Goal: Task Accomplishment & Management: Use online tool/utility

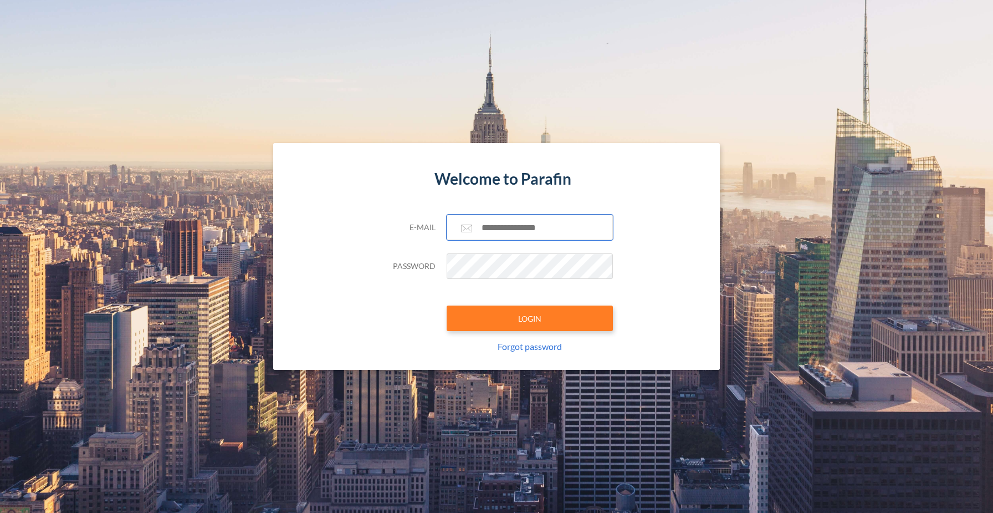
click at [517, 234] on input "text" at bounding box center [530, 228] width 166 height 26
click at [520, 225] on input "text" at bounding box center [530, 228] width 166 height 26
type input "**********"
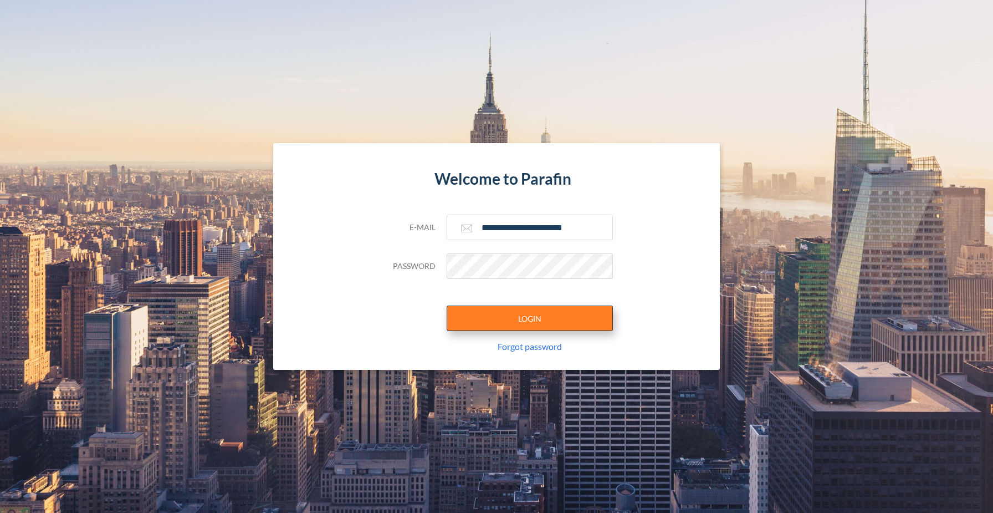
click at [513, 320] on button "LOGIN" at bounding box center [530, 318] width 166 height 26
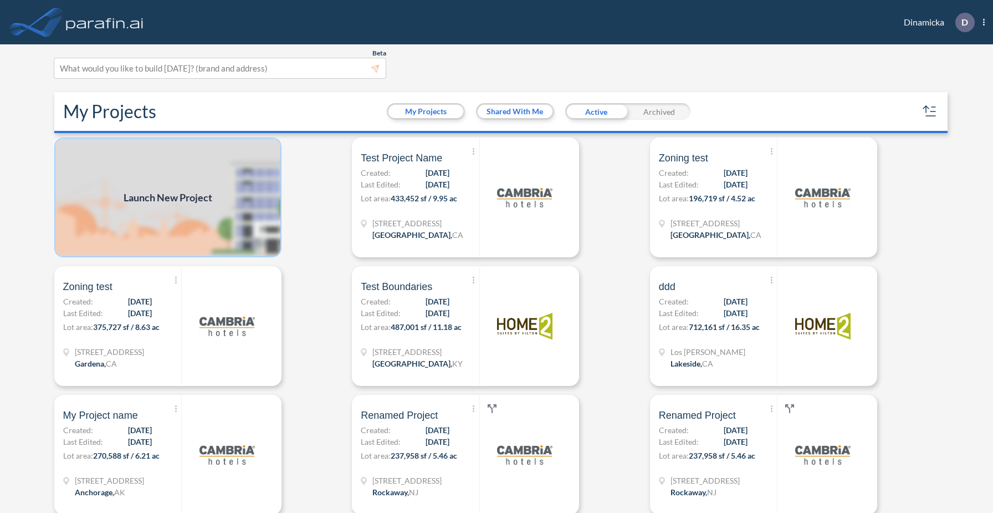
click at [186, 226] on img at bounding box center [167, 197] width 227 height 120
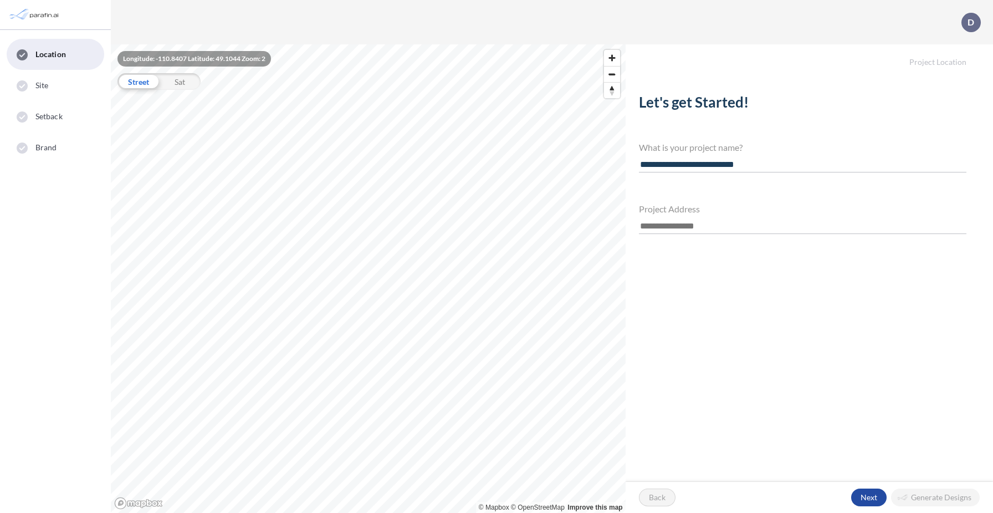
type input "**********"
click at [675, 228] on input "text" at bounding box center [803, 226] width 328 height 15
paste input "**********"
type input "**********"
drag, startPoint x: 768, startPoint y: 166, endPoint x: 691, endPoint y: 165, distance: 76.5
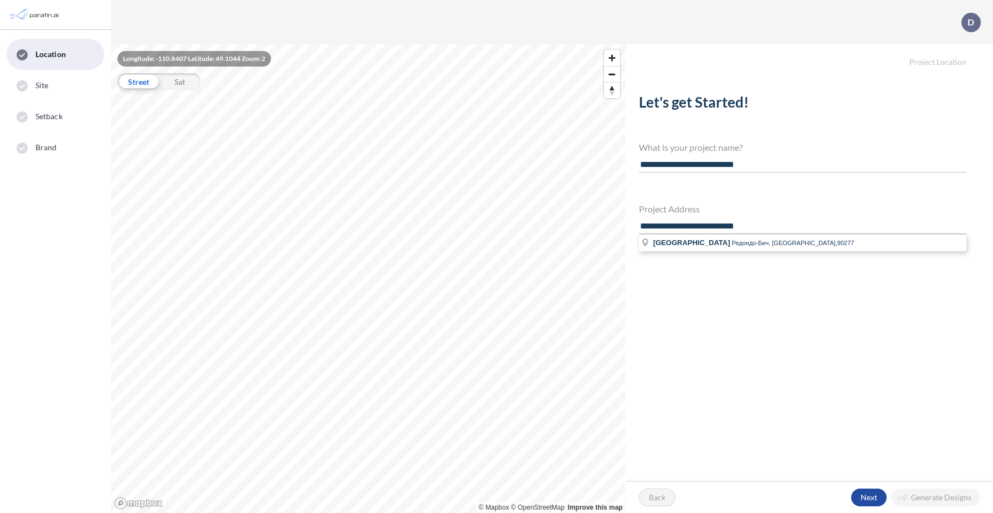
click at [691, 165] on input "**********" at bounding box center [803, 164] width 328 height 15
type input "**********"
click at [747, 243] on span "Редондо-Бич, CA,90277" at bounding box center [793, 242] width 123 height 7
type input "**********"
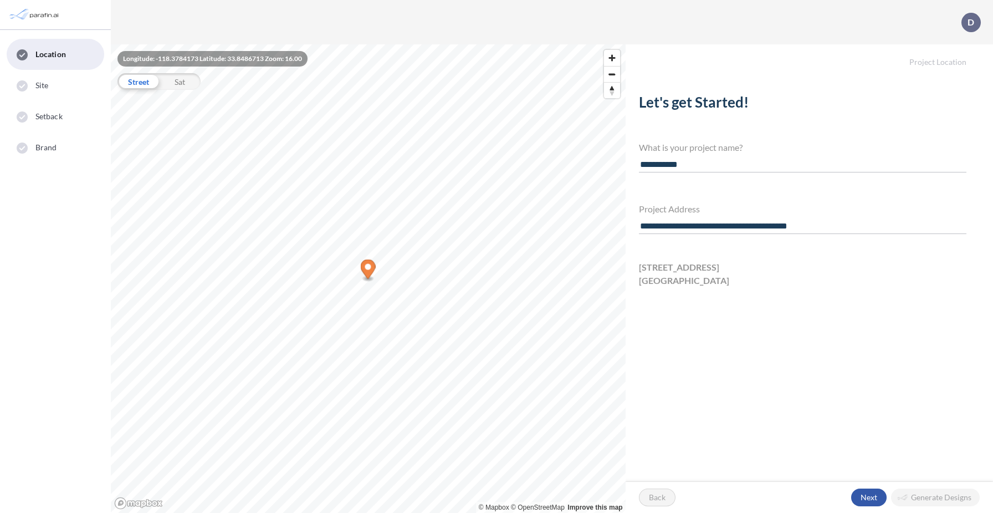
click at [867, 498] on div "button" at bounding box center [869, 497] width 35 height 18
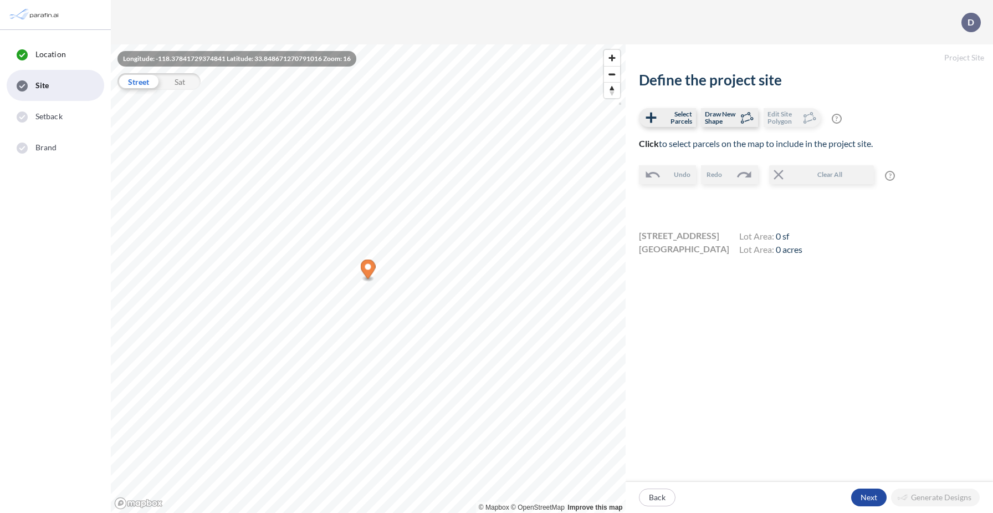
click at [373, 277] on ellipse "Map marker" at bounding box center [369, 279] width 12 height 6
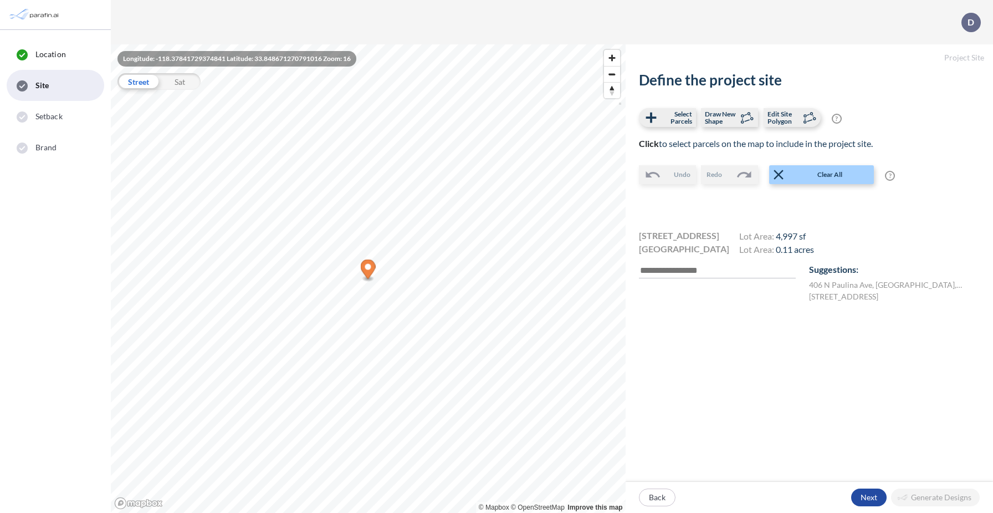
click at [362, 271] on icon "Map marker" at bounding box center [368, 270] width 15 height 23
click at [726, 114] on span "Draw New Shape" at bounding box center [721, 117] width 33 height 14
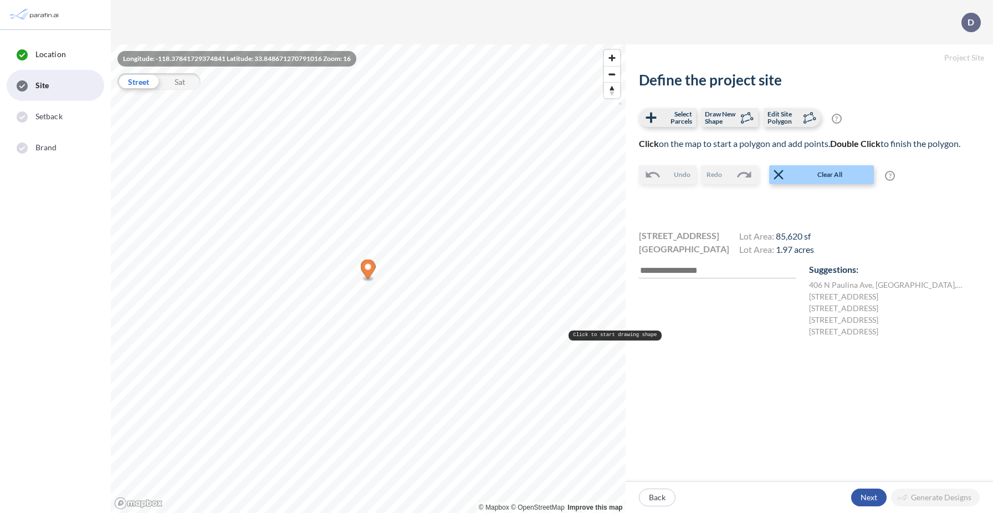
click at [877, 496] on div "button" at bounding box center [869, 497] width 35 height 18
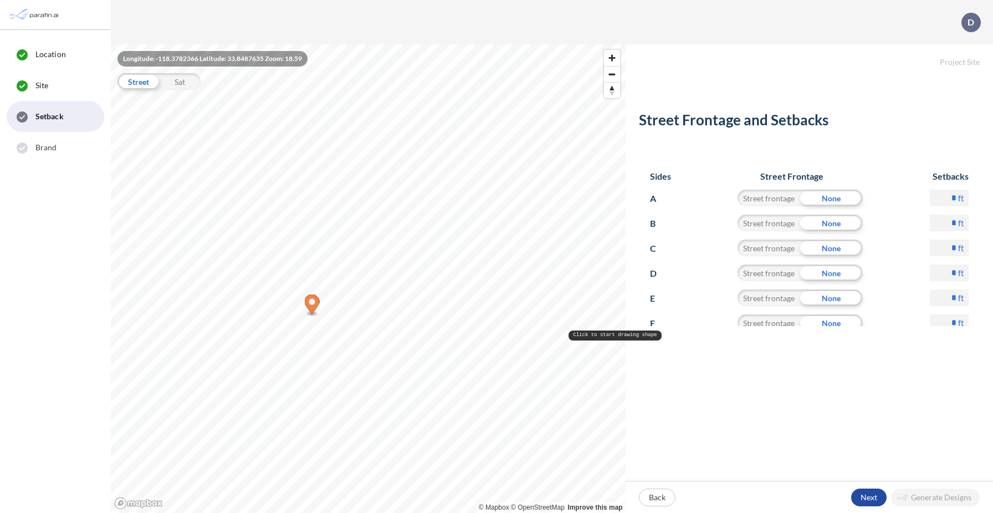
click at [874, 497] on p "Next" at bounding box center [869, 497] width 17 height 11
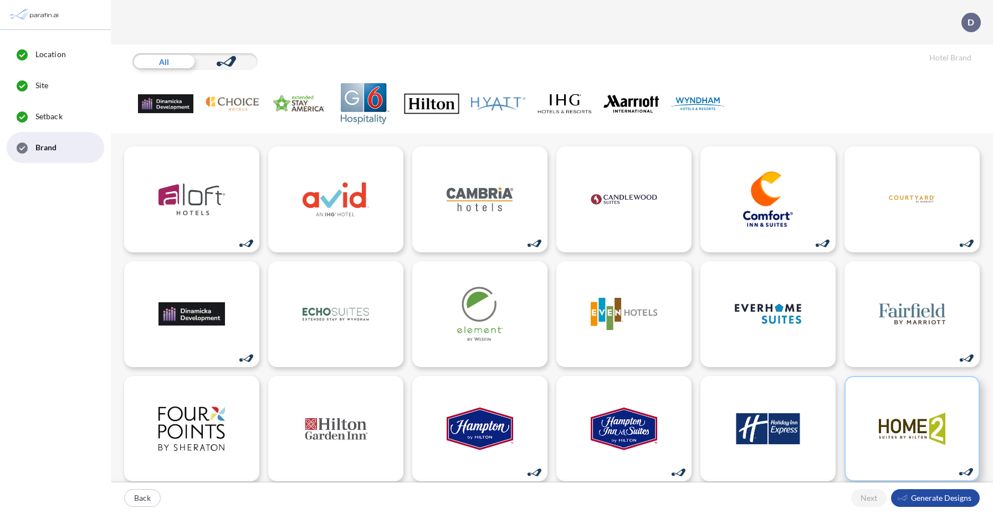
click at [907, 427] on img at bounding box center [912, 428] width 67 height 55
click at [924, 500] on div "button" at bounding box center [935, 498] width 89 height 18
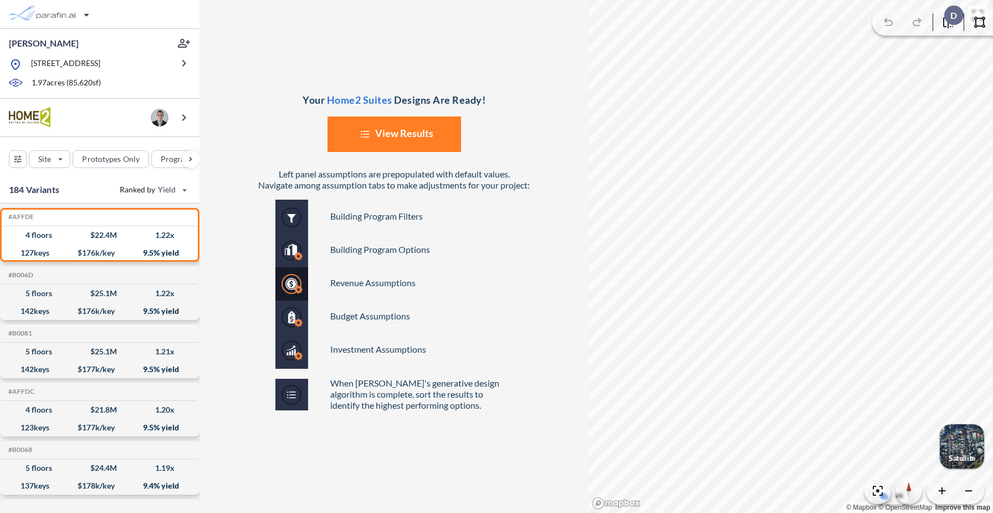
click at [396, 133] on button "List Created with Sketch. View Results" at bounding box center [395, 133] width 134 height 35
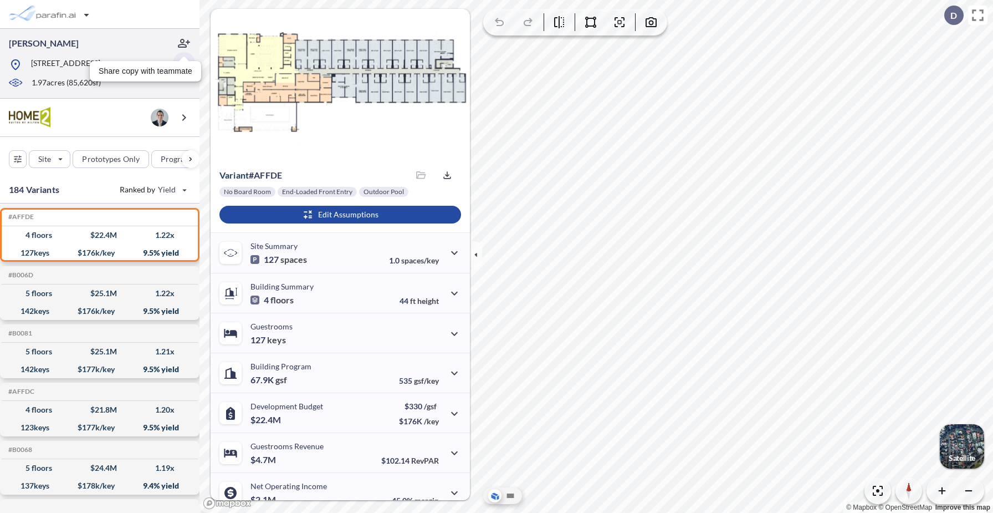
click at [186, 69] on icon "button" at bounding box center [183, 63] width 13 height 13
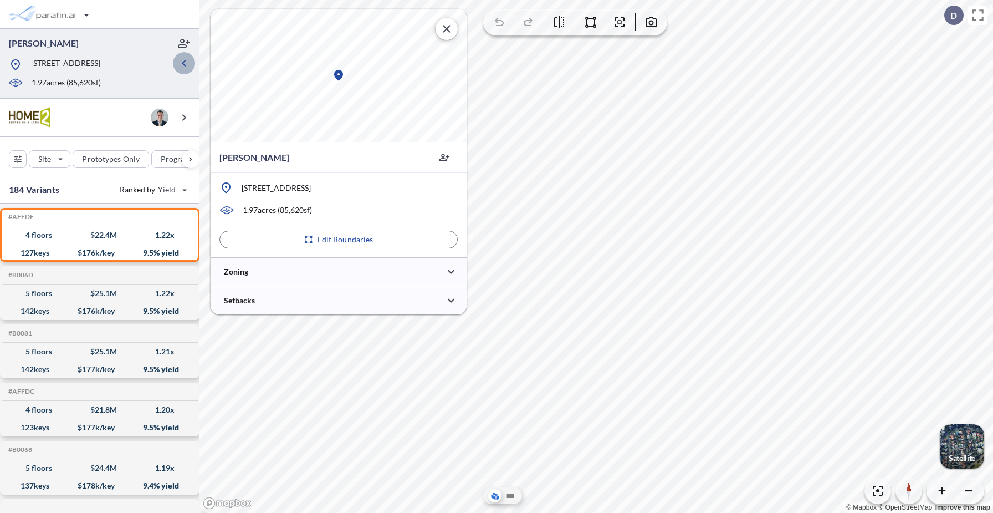
click at [186, 69] on icon "button" at bounding box center [183, 63] width 13 height 13
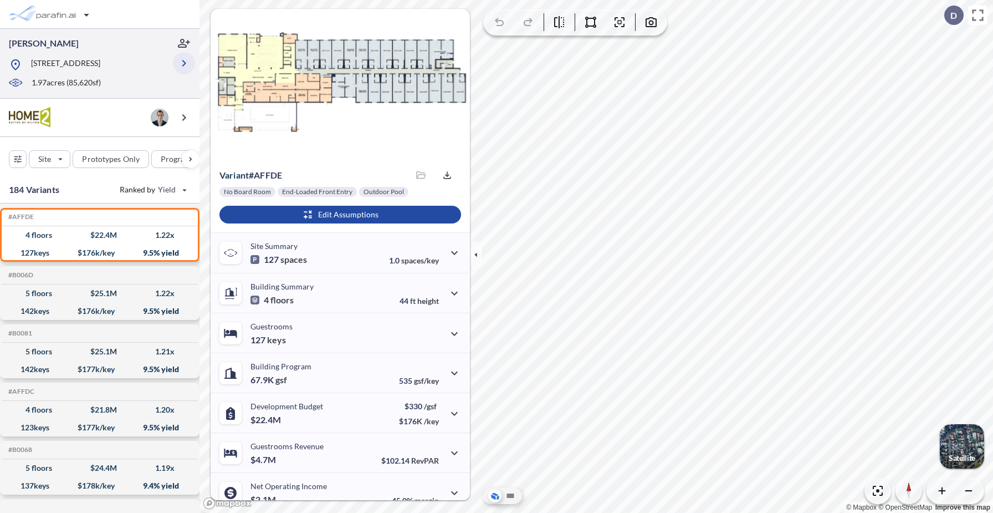
click at [185, 65] on icon "button" at bounding box center [183, 63] width 13 height 13
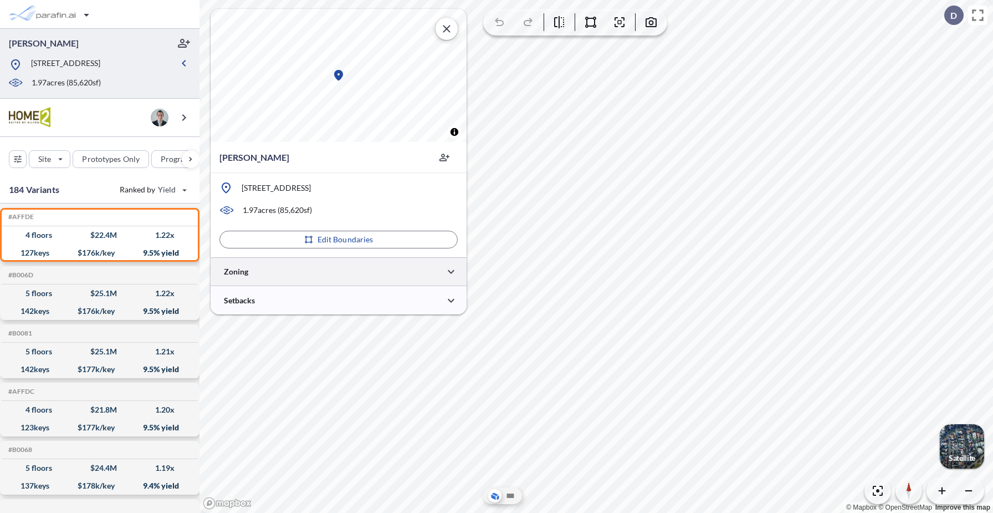
click at [319, 271] on div at bounding box center [339, 271] width 256 height 28
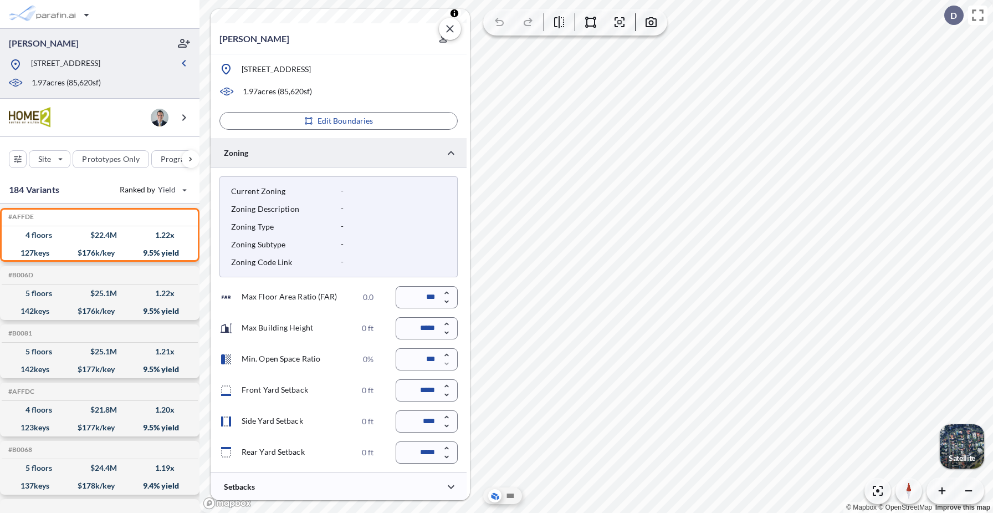
scroll to position [119, 0]
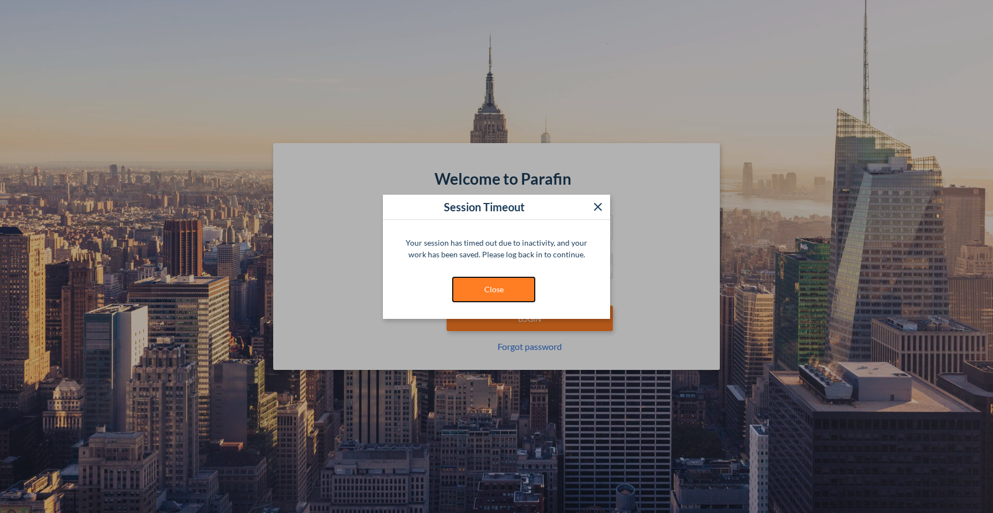
click at [507, 281] on button "Close" at bounding box center [493, 290] width 83 height 26
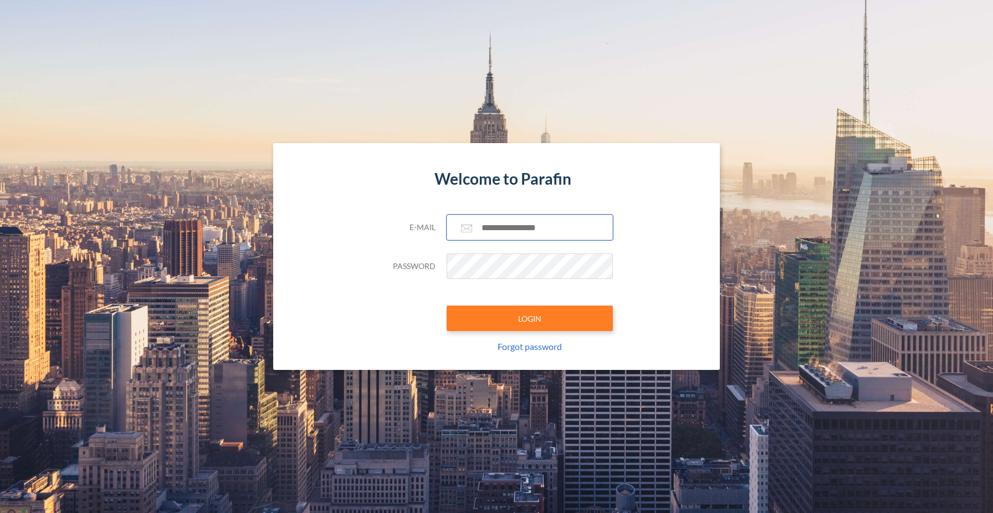
click at [507, 232] on input "text" at bounding box center [530, 228] width 166 height 26
type input "**********"
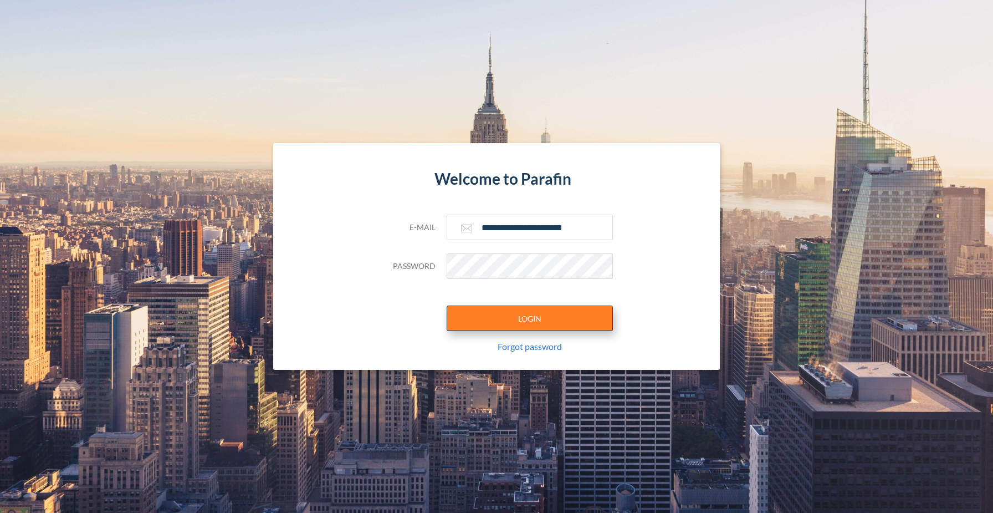
click at [536, 319] on button "LOGIN" at bounding box center [530, 318] width 166 height 26
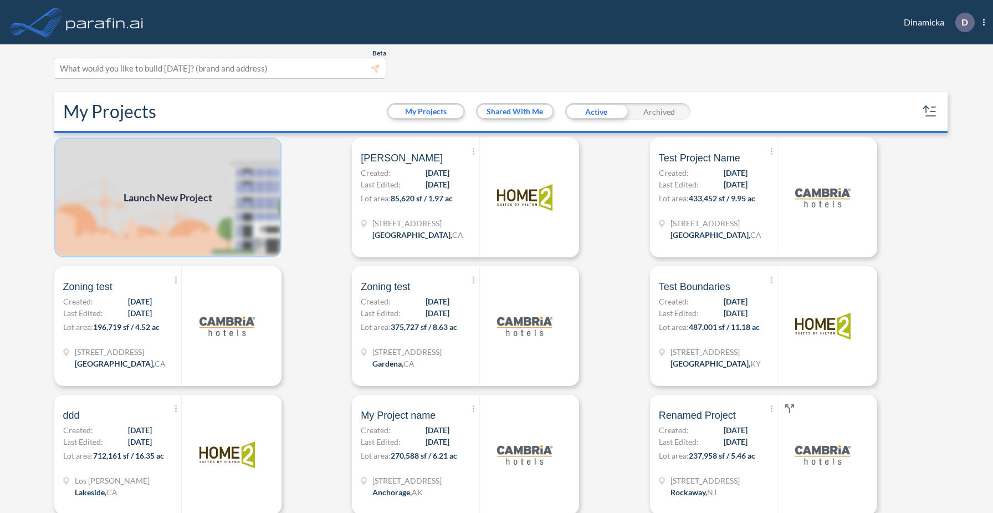
click at [244, 204] on img at bounding box center [167, 197] width 227 height 120
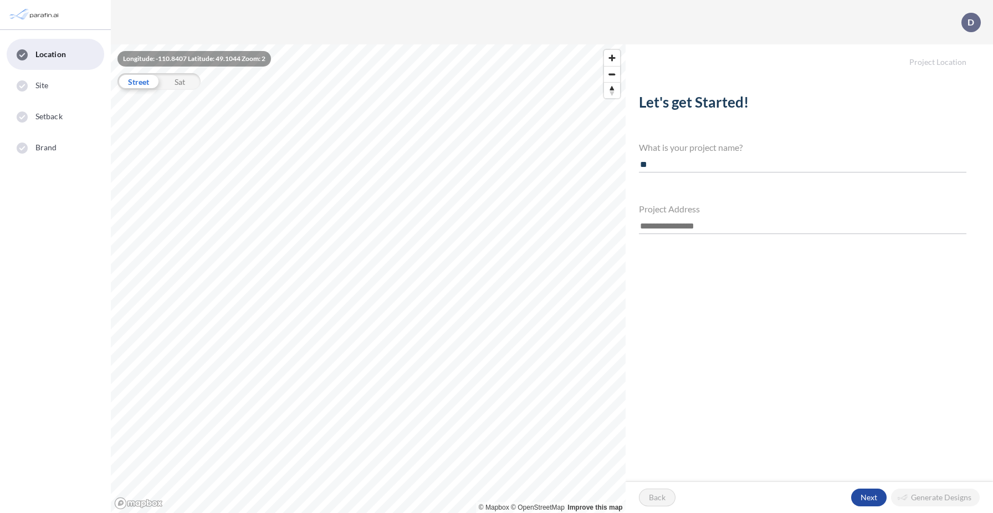
type input "*"
type input "*********"
click at [666, 220] on input "text" at bounding box center [803, 226] width 328 height 15
paste input "**********"
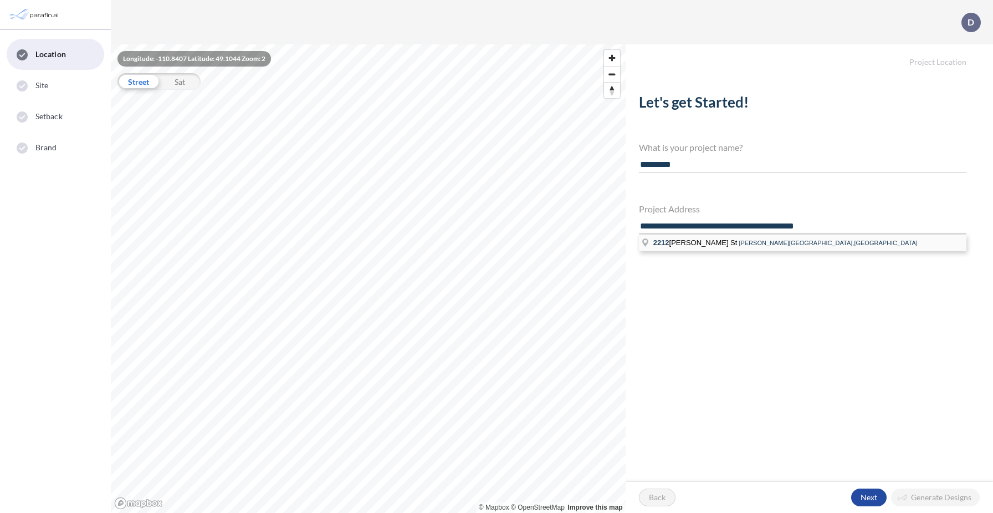
click at [704, 246] on span "2212 Robinson St" at bounding box center [697, 242] width 86 height 8
type input "**********"
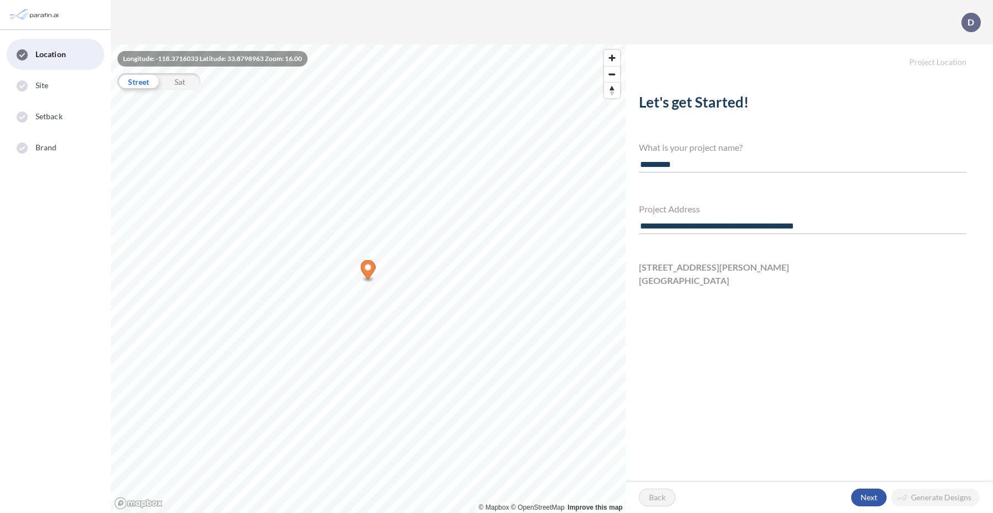
click at [874, 494] on div "button" at bounding box center [869, 497] width 35 height 18
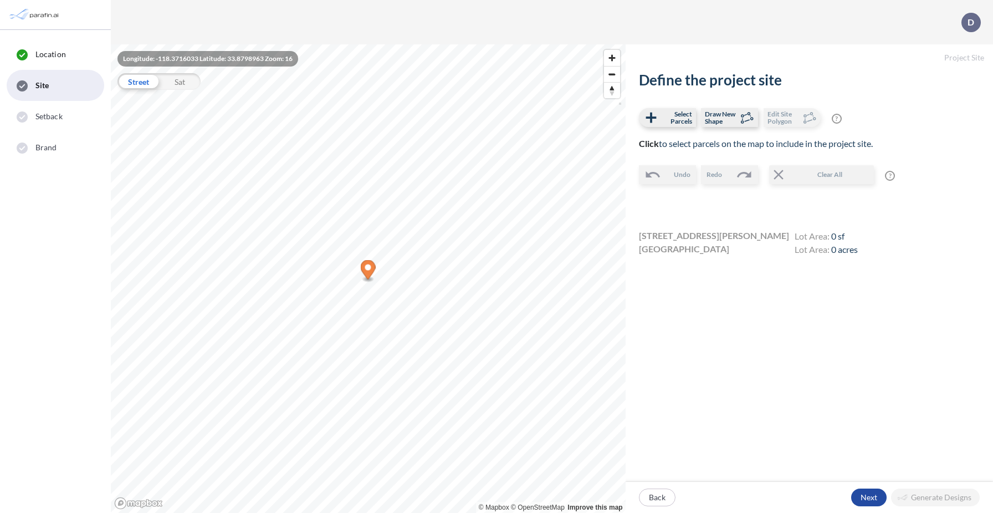
click at [369, 282] on icon "Map marker" at bounding box center [368, 271] width 15 height 23
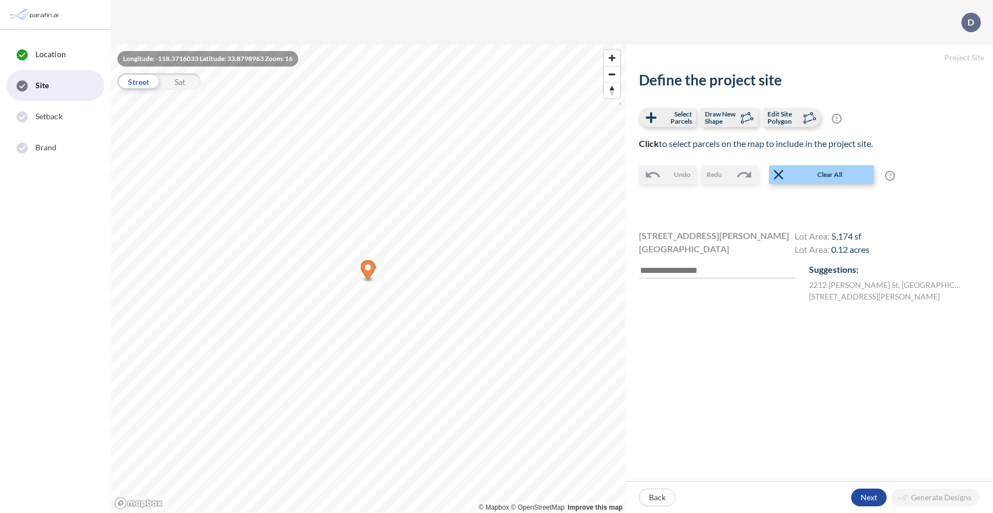
click at [374, 281] on icon "Map marker" at bounding box center [368, 271] width 15 height 23
click at [868, 497] on div "button" at bounding box center [869, 497] width 35 height 18
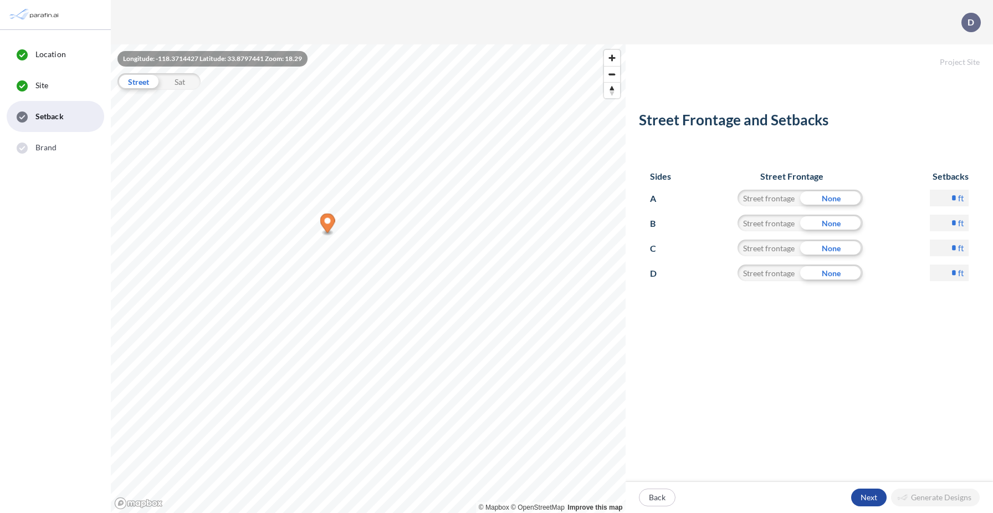
click at [868, 497] on p "Next" at bounding box center [869, 497] width 17 height 11
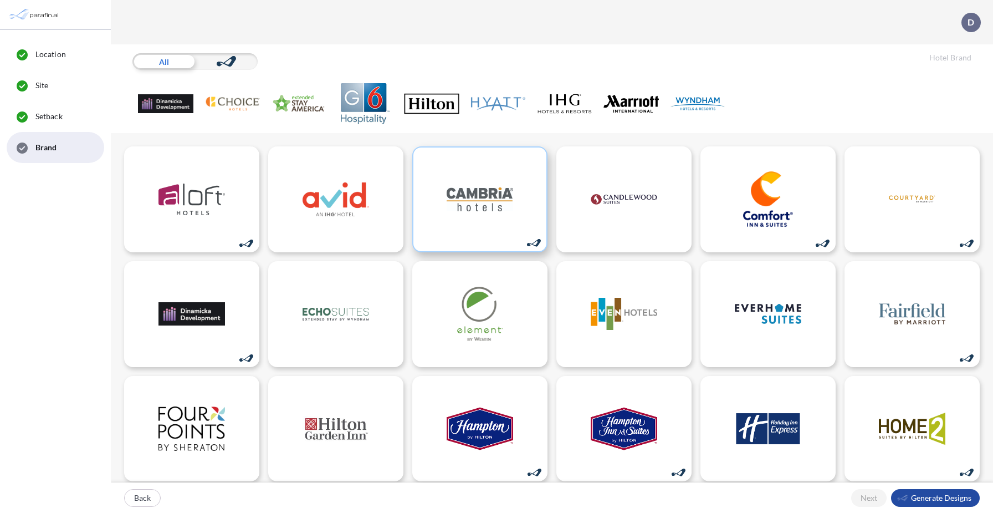
click at [446, 172] on div at bounding box center [479, 199] width 135 height 106
click at [923, 497] on div "button" at bounding box center [935, 498] width 89 height 18
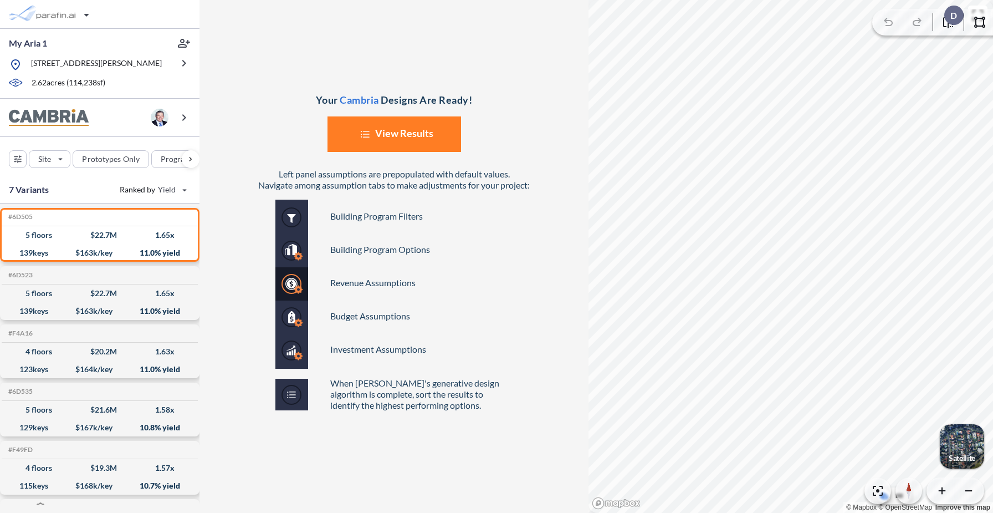
click at [391, 129] on button "List Created with Sketch. View Results" at bounding box center [395, 133] width 134 height 35
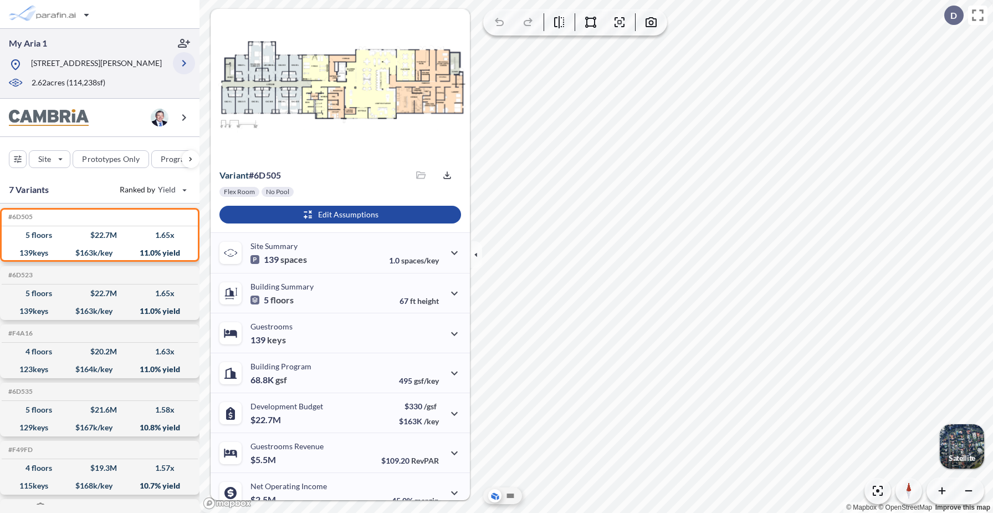
click at [187, 64] on icon "button" at bounding box center [183, 63] width 13 height 13
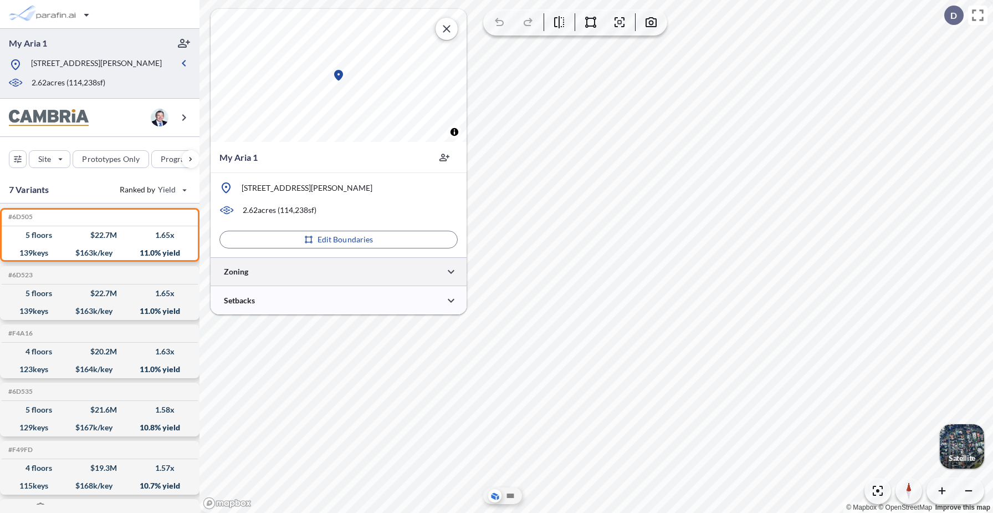
click at [317, 272] on div at bounding box center [339, 271] width 256 height 28
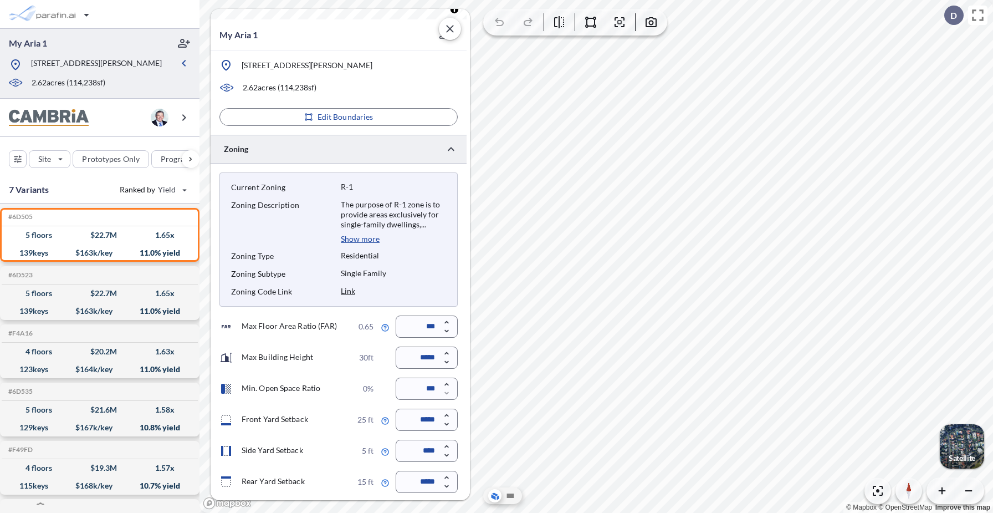
scroll to position [183, 0]
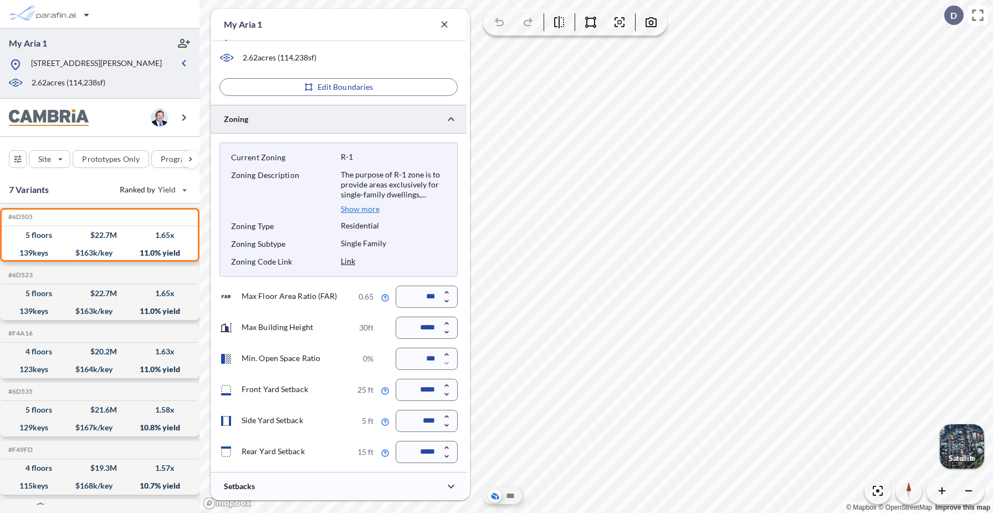
click at [361, 211] on p "Show more" at bounding box center [360, 209] width 39 height 10
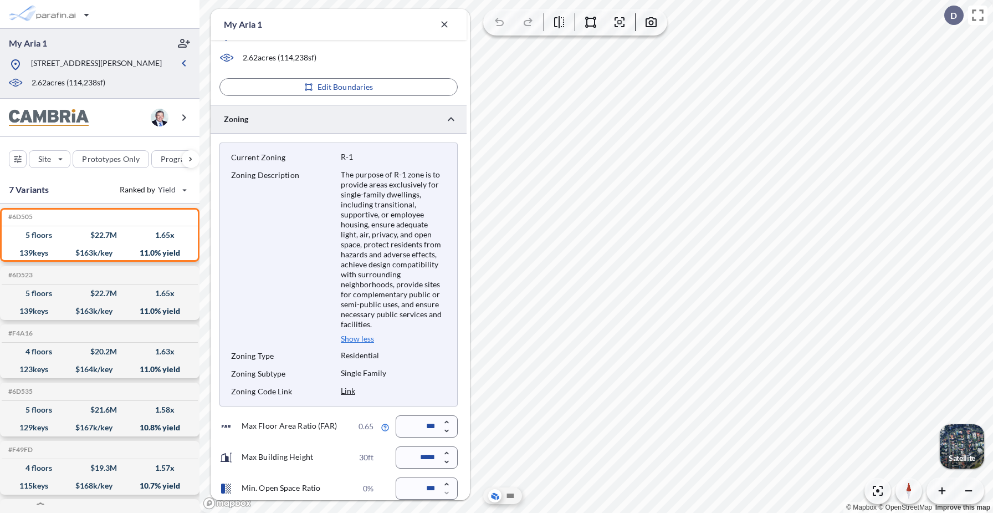
click at [359, 338] on p "Show less" at bounding box center [357, 339] width 33 height 10
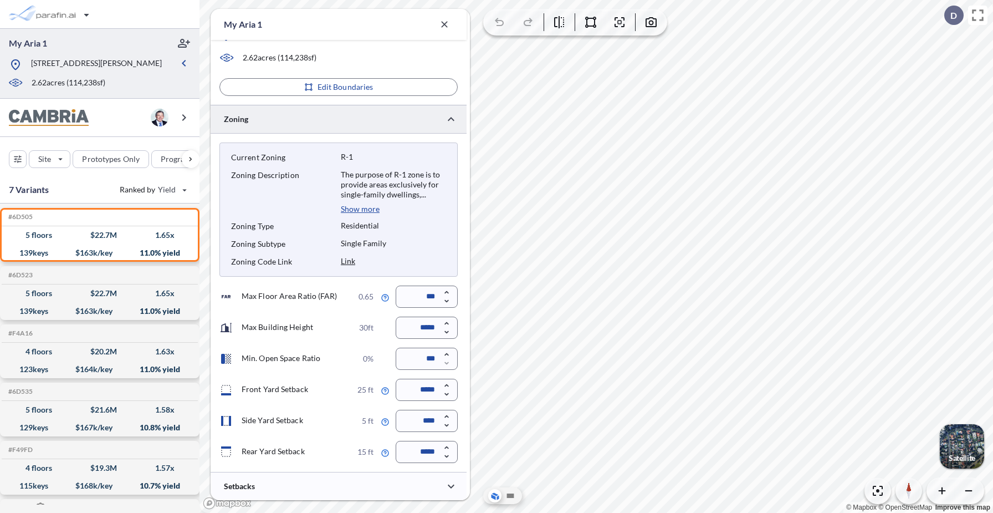
drag, startPoint x: 58, startPoint y: 73, endPoint x: 28, endPoint y: 62, distance: 32.3
click at [28, 62] on div "[STREET_ADDRESS][PERSON_NAME]" at bounding box center [91, 65] width 164 height 14
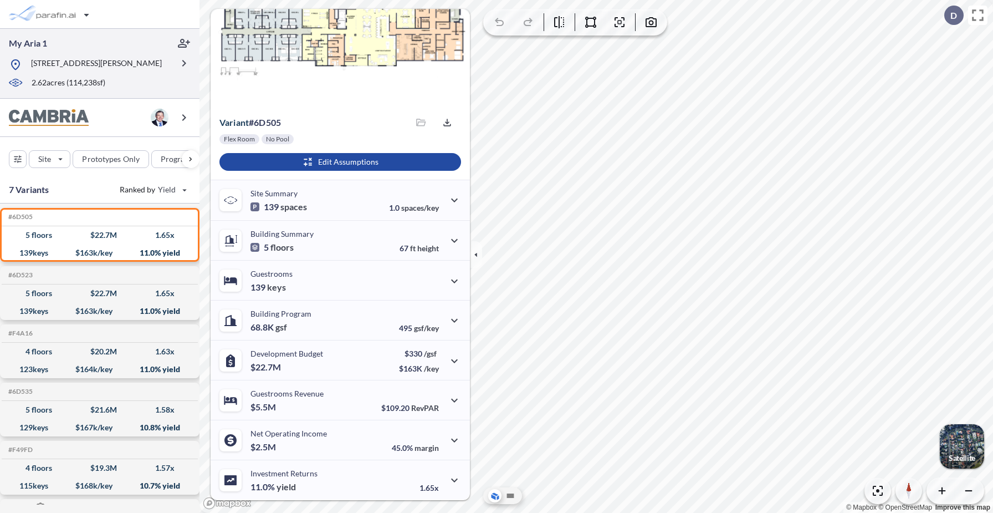
scroll to position [53, 0]
copy p "[STREET_ADDRESS][PERSON_NAME]"
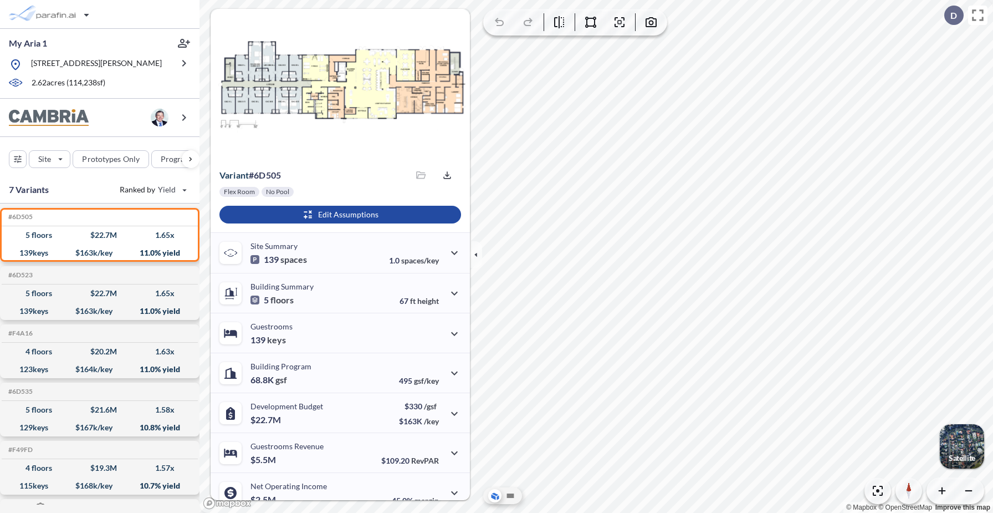
scroll to position [53, 0]
